Goal: Navigation & Orientation: Understand site structure

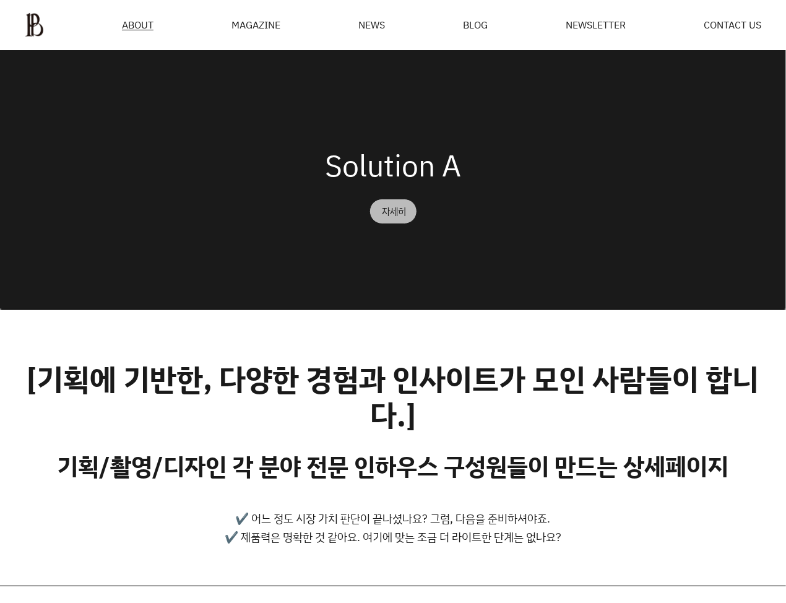
click at [391, 216] on div "자세히" at bounding box center [395, 211] width 24 height 9
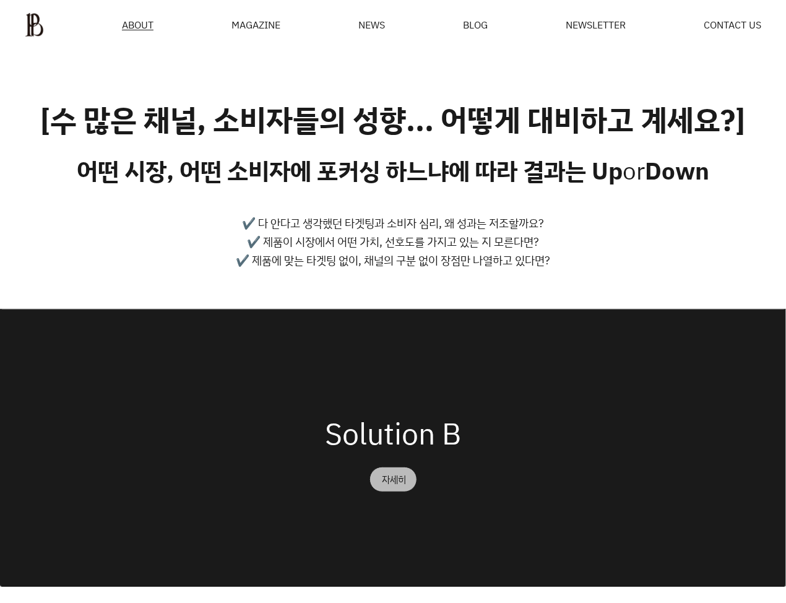
click at [383, 484] on div "자세히" at bounding box center [395, 479] width 24 height 9
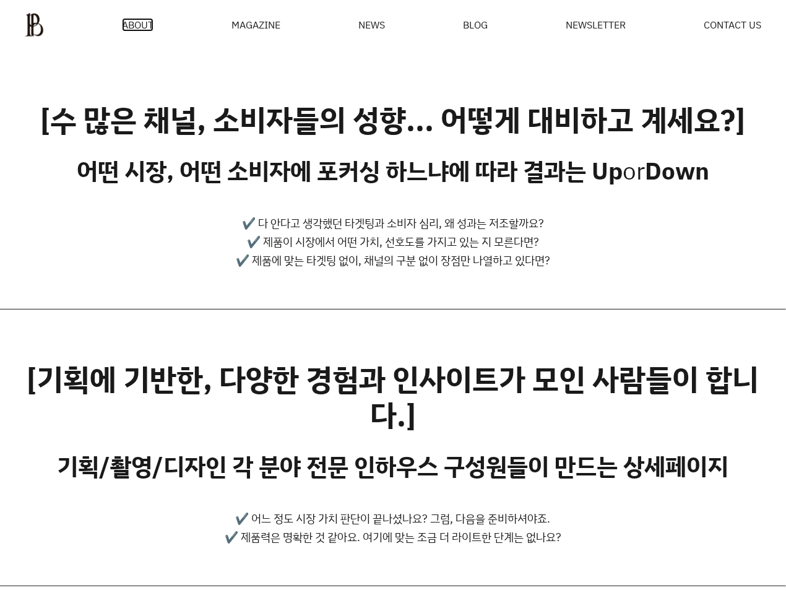
click at [141, 30] on span "ABOUT" at bounding box center [138, 25] width 32 height 10
